Goal: Find specific fact: Find specific fact

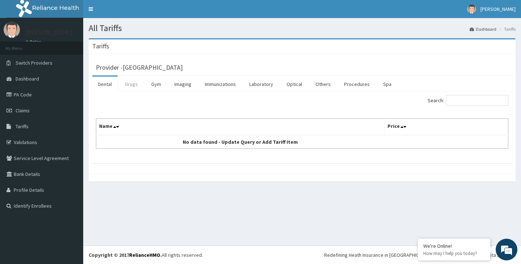
click at [135, 84] on link "Drugs" at bounding box center [131, 84] width 24 height 15
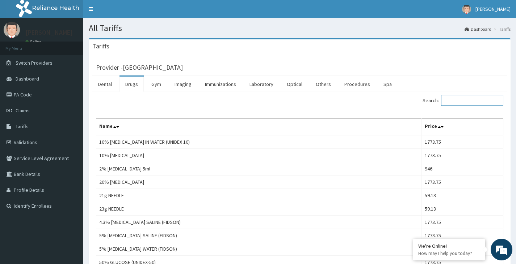
click at [463, 103] on input "Search:" at bounding box center [472, 100] width 62 height 11
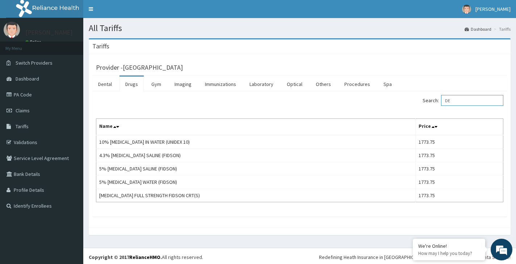
type input "D"
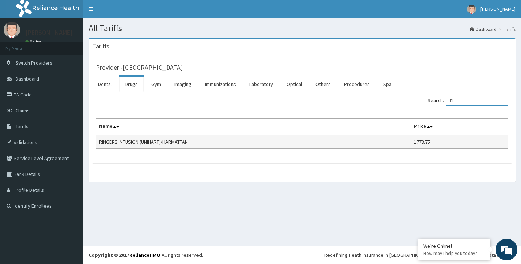
type input "R"
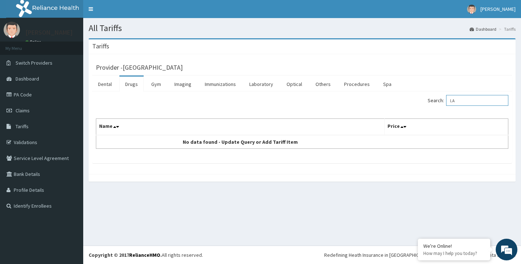
type input "L"
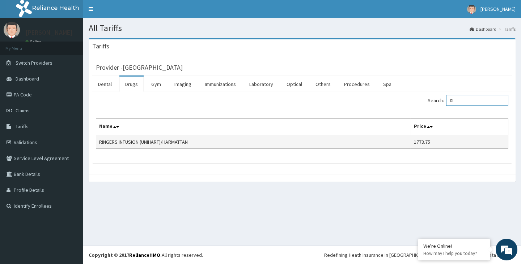
type input "R"
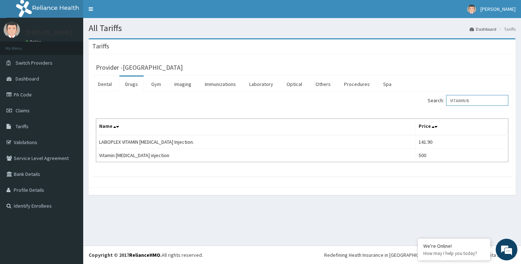
type input "VITAMIN B"
click at [25, 127] on span "Tariffs" at bounding box center [22, 126] width 13 height 7
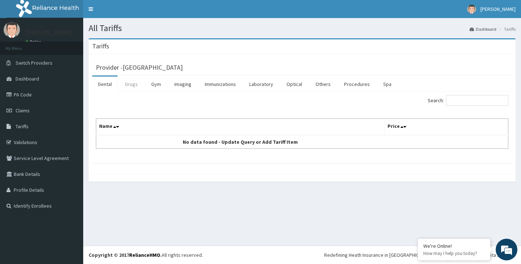
click at [140, 85] on link "Drugs" at bounding box center [131, 84] width 24 height 15
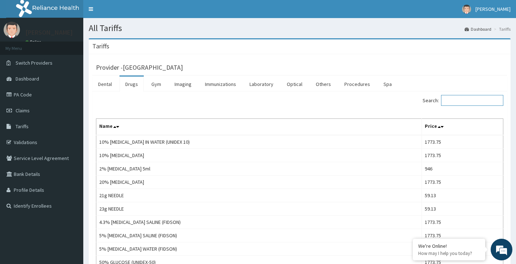
click at [450, 101] on input "Search:" at bounding box center [472, 100] width 62 height 11
click at [459, 102] on input "Search:" at bounding box center [472, 100] width 62 height 11
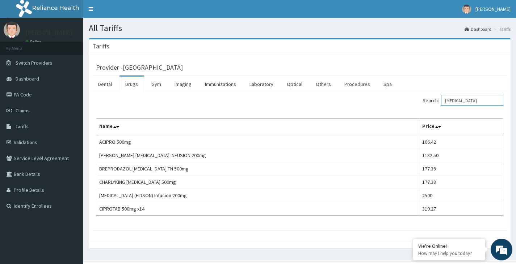
type input "cipro"
click at [198, 216] on div "Search: cipro Name Price ACIPRO 500mg 106.42 ANDERSONS CIPROFLOXACIN INFUSION 2…" at bounding box center [299, 161] width 414 height 139
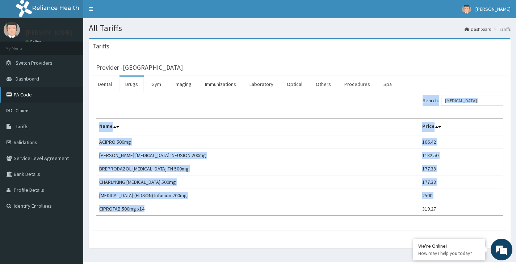
click at [23, 94] on link "PA Code" at bounding box center [41, 95] width 83 height 16
